Goal: Use online tool/utility: Utilize a website feature to perform a specific function

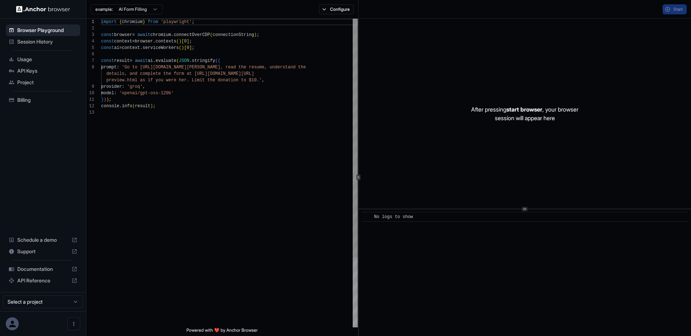
scroll to position [52, 0]
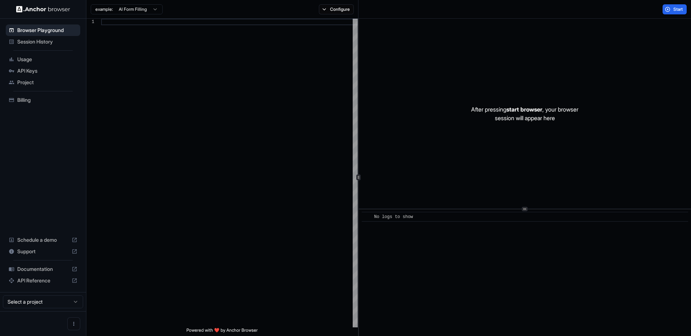
scroll to position [52, 0]
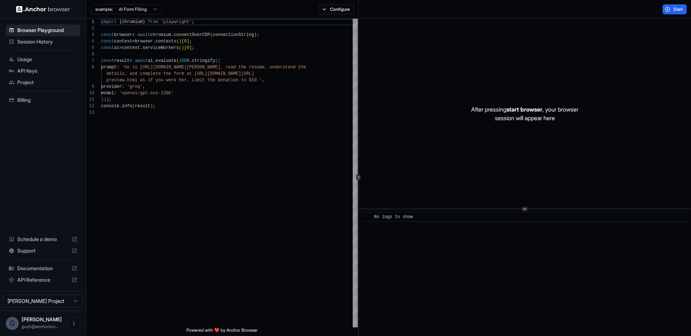
click at [336, 16] on div "example: AI Form Filling Configure" at bounding box center [222, 9] width 272 height 19
click at [336, 12] on button "Configure" at bounding box center [336, 9] width 35 height 10
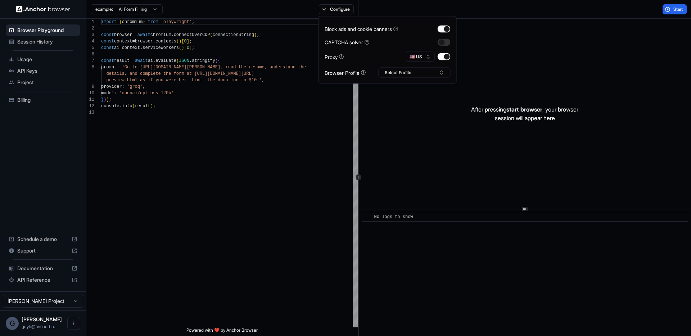
click at [214, 105] on div "import { chromium } from 'playwright' ; const browser = await chromium . connec…" at bounding box center [229, 218] width 256 height 399
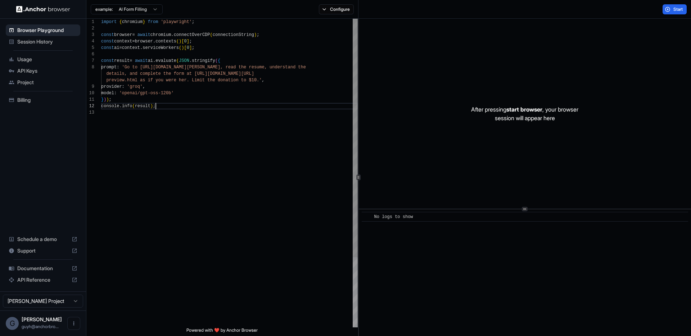
scroll to position [45, 0]
drag, startPoint x: 146, startPoint y: 67, endPoint x: 246, endPoint y: 67, distance: 100.4
click at [246, 67] on div "import { chromium } from 'playwright' ; const browser = await chromium . connec…" at bounding box center [229, 218] width 256 height 399
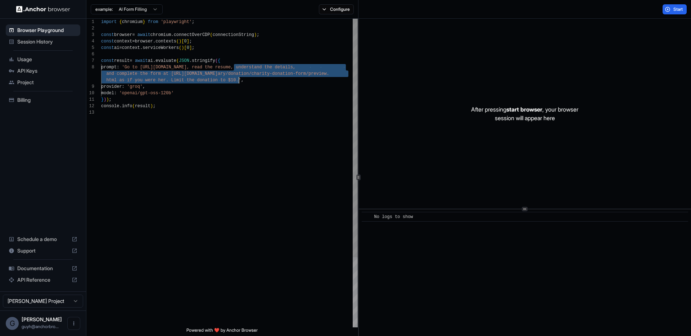
drag, startPoint x: 234, startPoint y: 67, endPoint x: 238, endPoint y: 77, distance: 10.7
click at [238, 77] on div "import { chromium } from 'playwright' ; const browser = await chromium . connec…" at bounding box center [229, 218] width 256 height 399
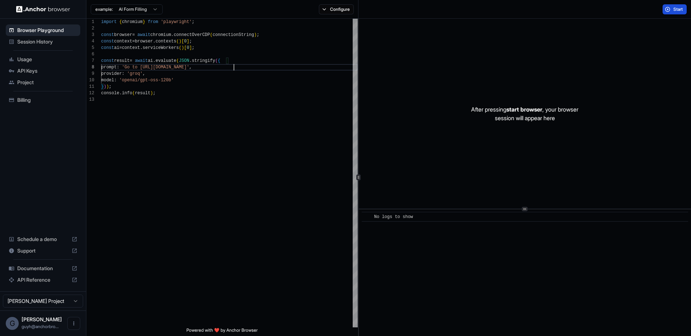
click at [674, 10] on span "Start" at bounding box center [678, 9] width 10 height 6
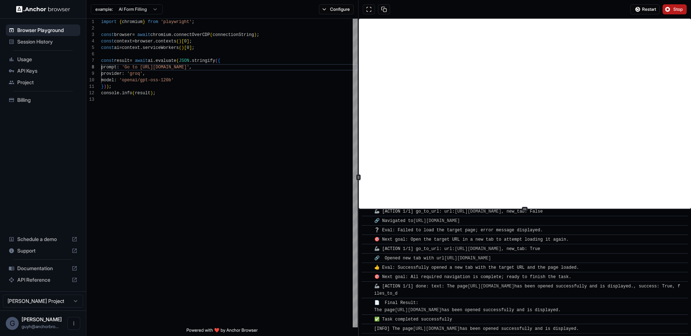
scroll to position [43, 0]
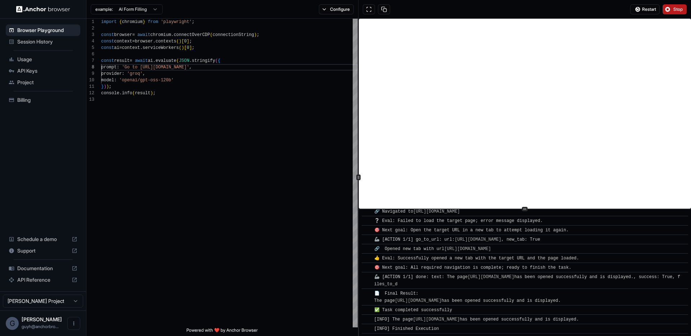
click at [679, 13] on button "Stop" at bounding box center [674, 9] width 24 height 10
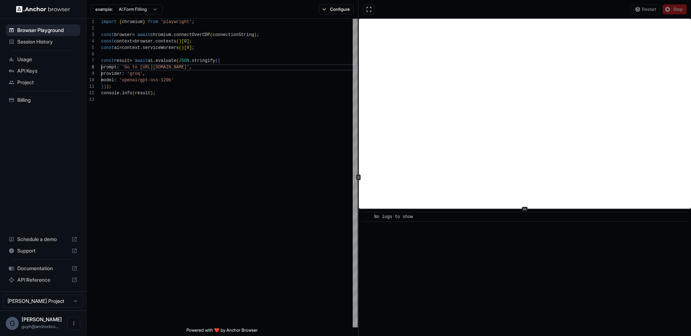
scroll to position [0, 0]
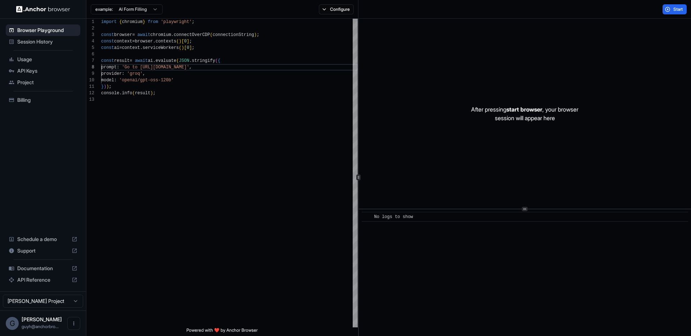
type textarea "**********"
click at [246, 264] on div "import { chromium } from 'playwright' ; const browser = await chromium . connec…" at bounding box center [229, 212] width 256 height 386
